Goal: Find specific page/section: Find specific page/section

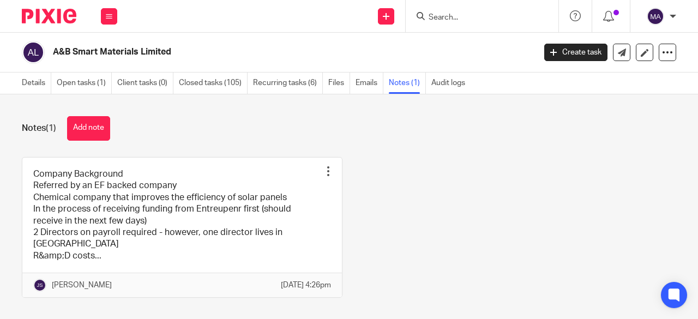
click at [457, 21] on input "Search" at bounding box center [477, 18] width 98 height 10
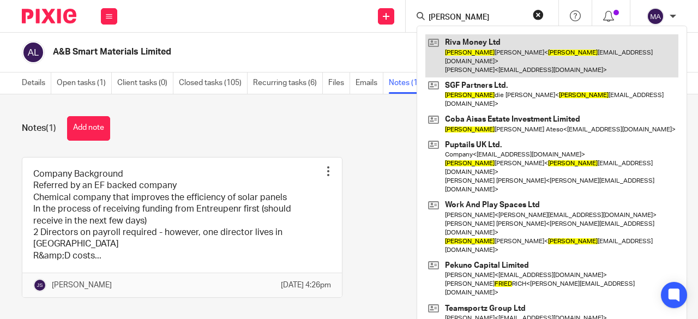
type input "[PERSON_NAME]"
click at [471, 56] on link at bounding box center [551, 55] width 253 height 43
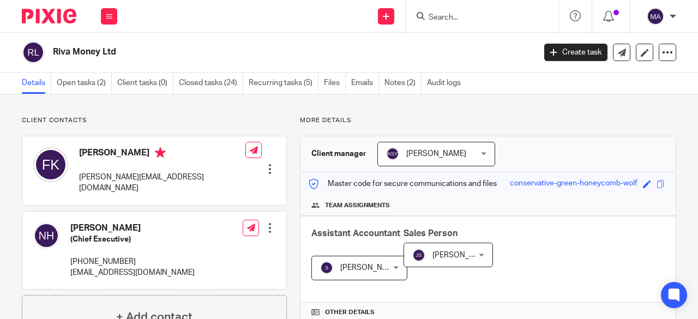
drag, startPoint x: 53, startPoint y: 50, endPoint x: 70, endPoint y: 50, distance: 16.9
click at [70, 50] on h2 "Riva Money Ltd" at bounding box center [243, 51] width 380 height 11
copy h2 "Riva"
